Goal: Check status: Check status

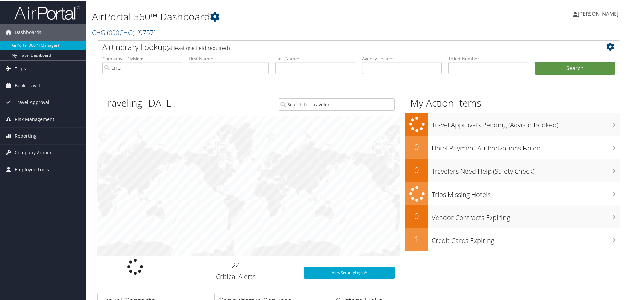
click at [24, 66] on span "Trips" at bounding box center [20, 68] width 11 height 16
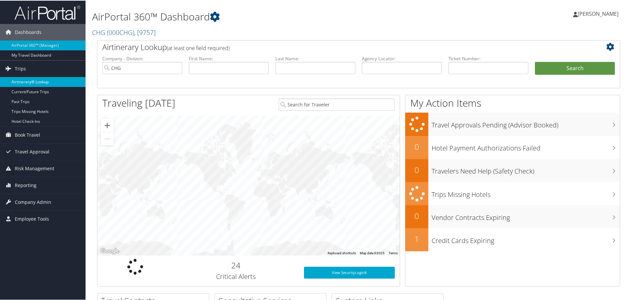
click at [27, 82] on link "Airtinerary® Lookup" at bounding box center [43, 81] width 86 height 10
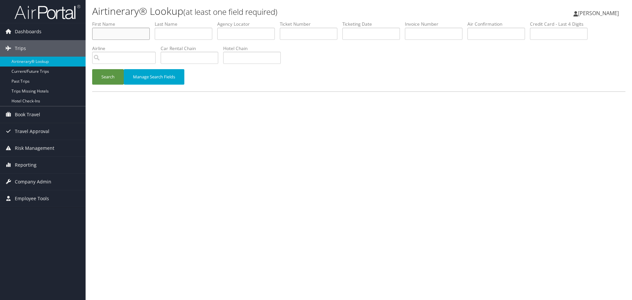
click at [131, 35] on input "text" at bounding box center [121, 34] width 58 height 12
type input "WILLIAM"
type input "JOHNSON"
click at [92, 69] on button "Search" at bounding box center [108, 76] width 32 height 15
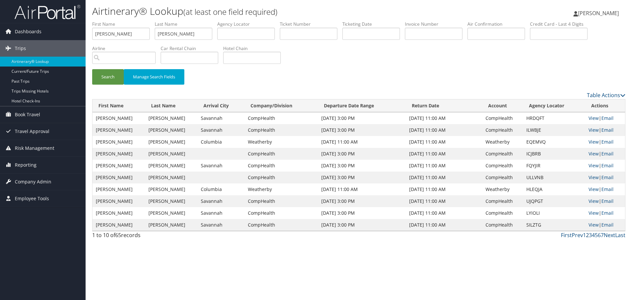
click at [587, 235] on link "2" at bounding box center [587, 234] width 3 height 7
click at [590, 235] on link "3" at bounding box center [590, 234] width 3 height 7
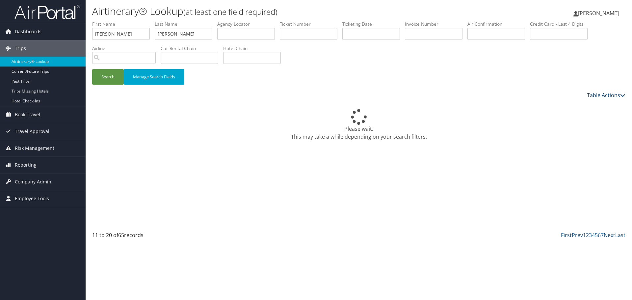
click at [623, 94] on icon at bounding box center [622, 94] width 5 height 5
click at [553, 127] on link "Page Length" at bounding box center [579, 127] width 87 height 11
click at [540, 128] on link "50" at bounding box center [579, 128] width 87 height 11
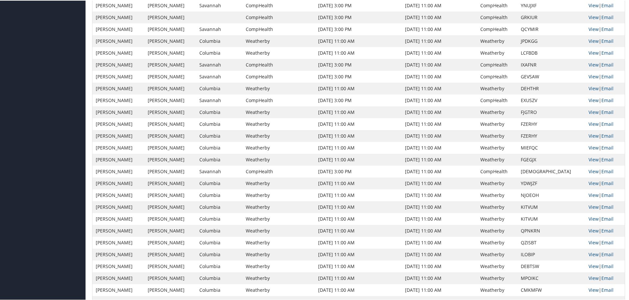
scroll to position [263, 0]
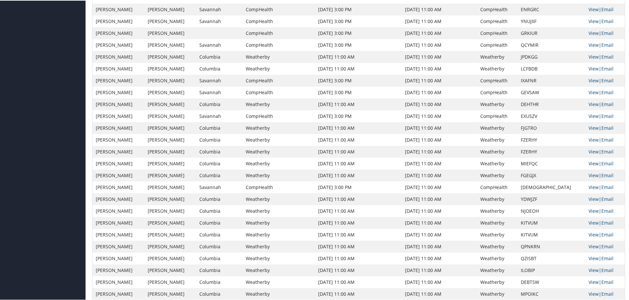
click at [590, 163] on link "View" at bounding box center [594, 163] width 10 height 6
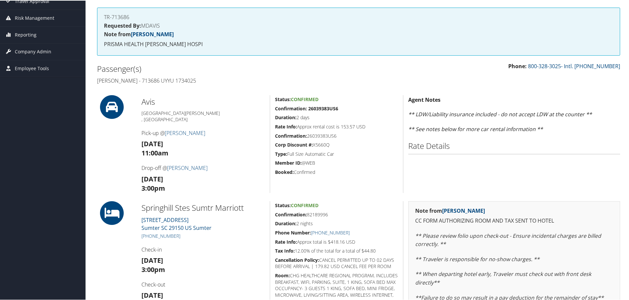
scroll to position [66, 0]
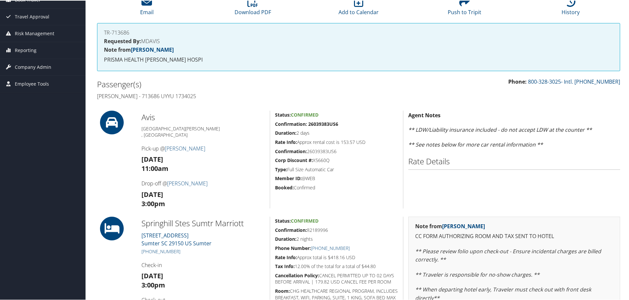
click at [195, 97] on h4 "[PERSON_NAME] - 713686 UYYU 1734025" at bounding box center [225, 95] width 257 height 7
copy h4 "1734025"
